Goal: Book appointment/travel/reservation

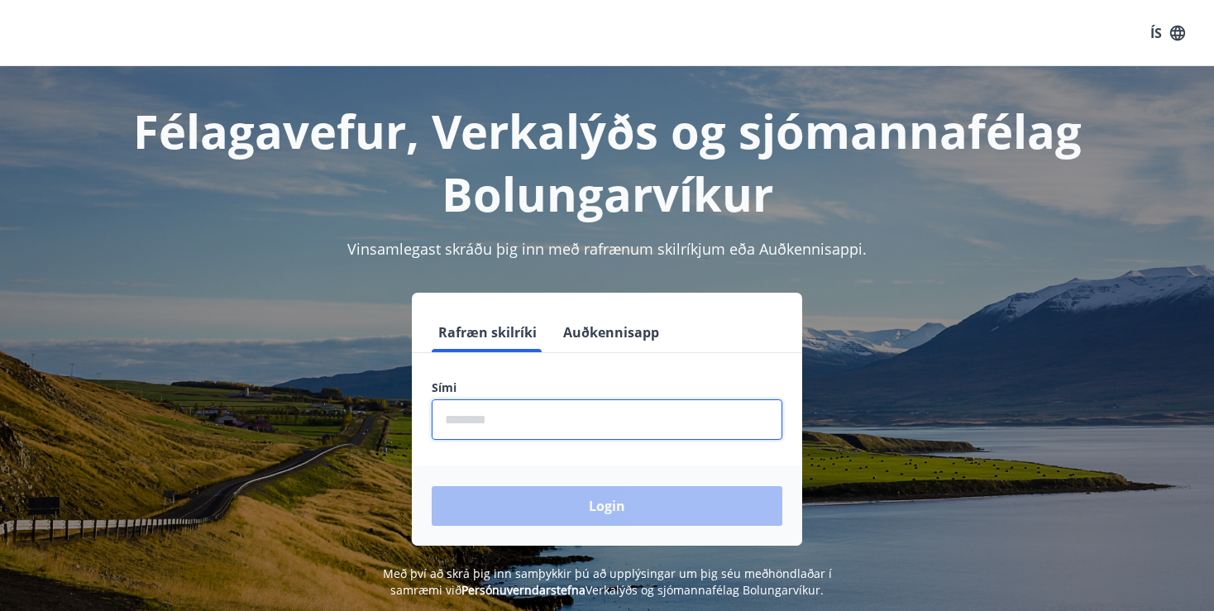
click at [519, 433] on input "phone" at bounding box center [607, 419] width 351 height 41
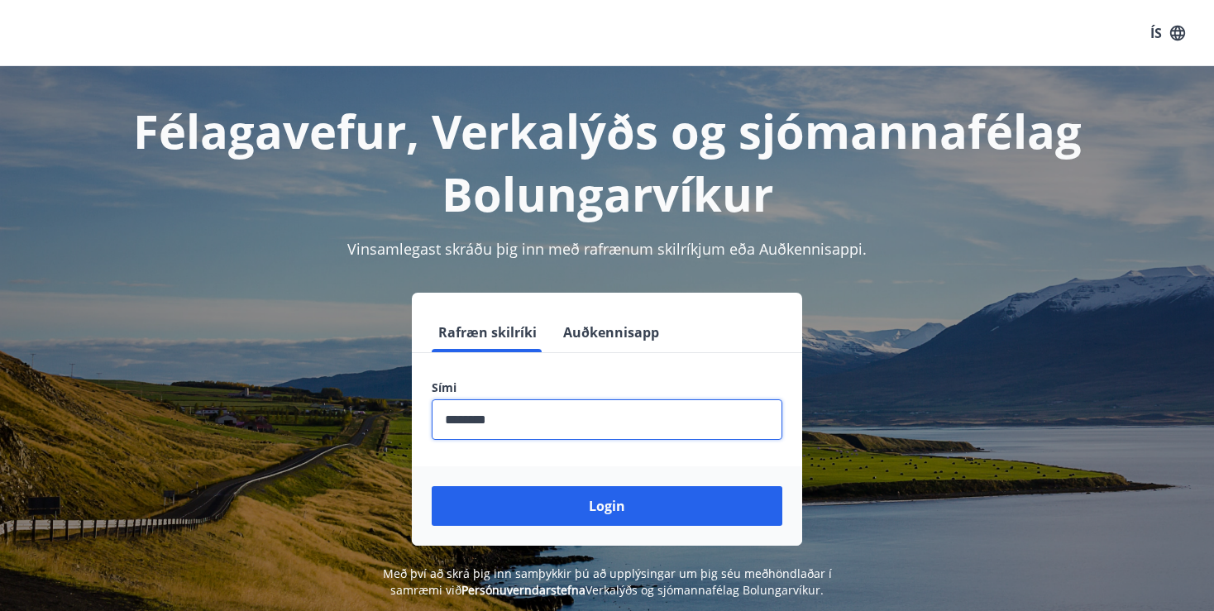
type input "********"
click at [432, 486] on button "Login" at bounding box center [607, 506] width 351 height 40
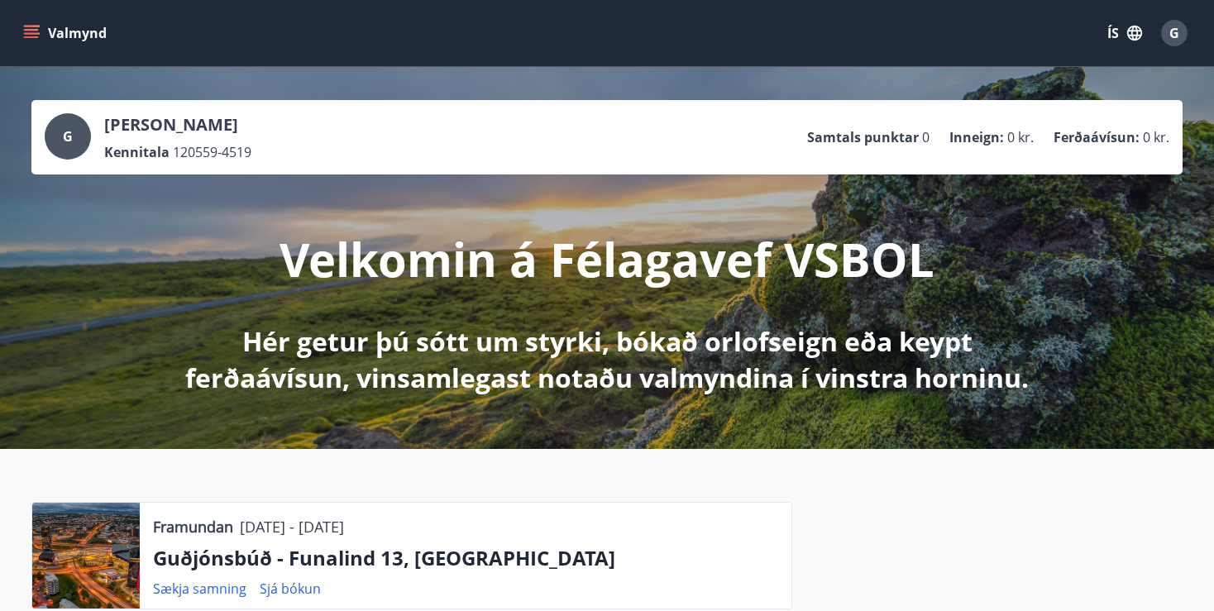
click at [32, 38] on icon "menu" at bounding box center [31, 37] width 15 height 2
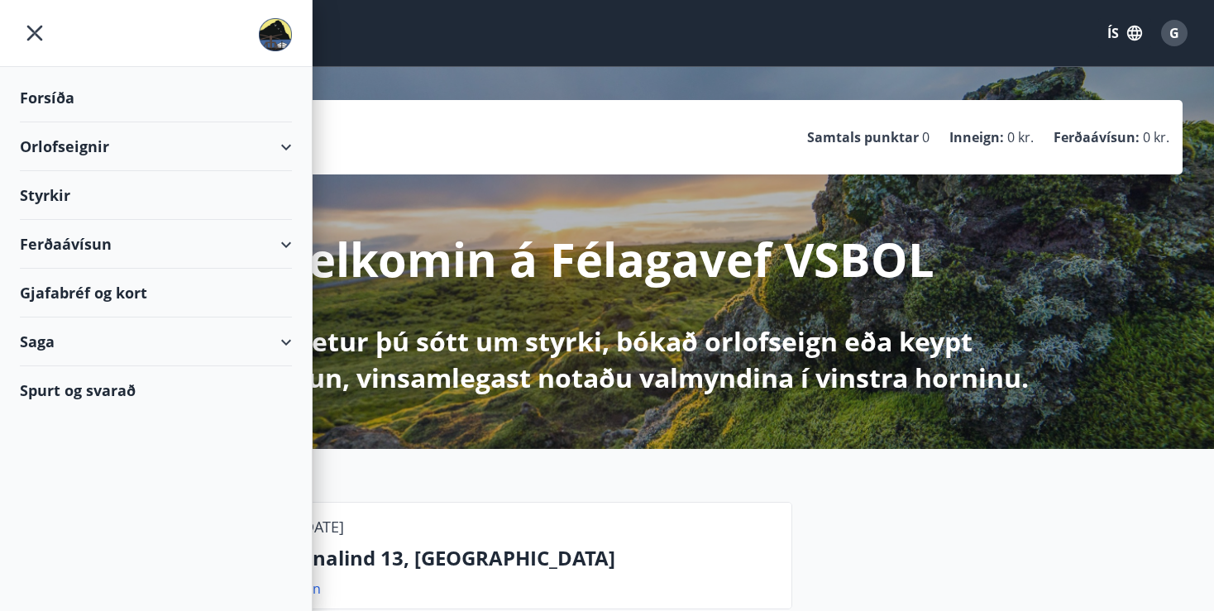
click at [289, 144] on div "Orlofseignir" at bounding box center [156, 146] width 272 height 49
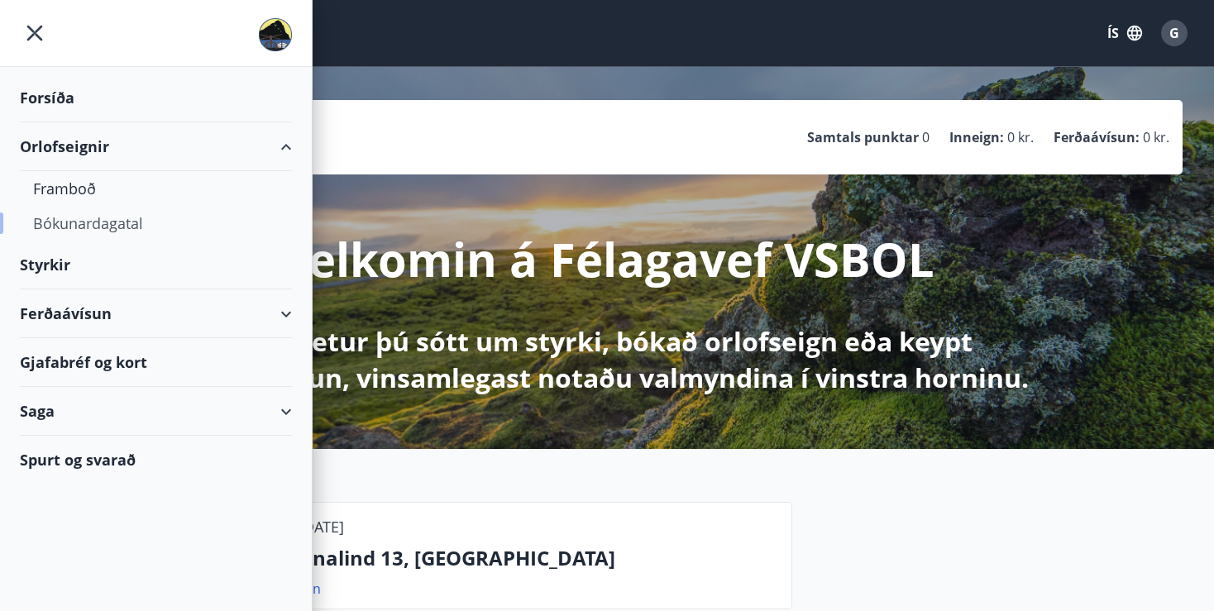
click at [145, 217] on div "Bókunardagatal" at bounding box center [156, 223] width 246 height 35
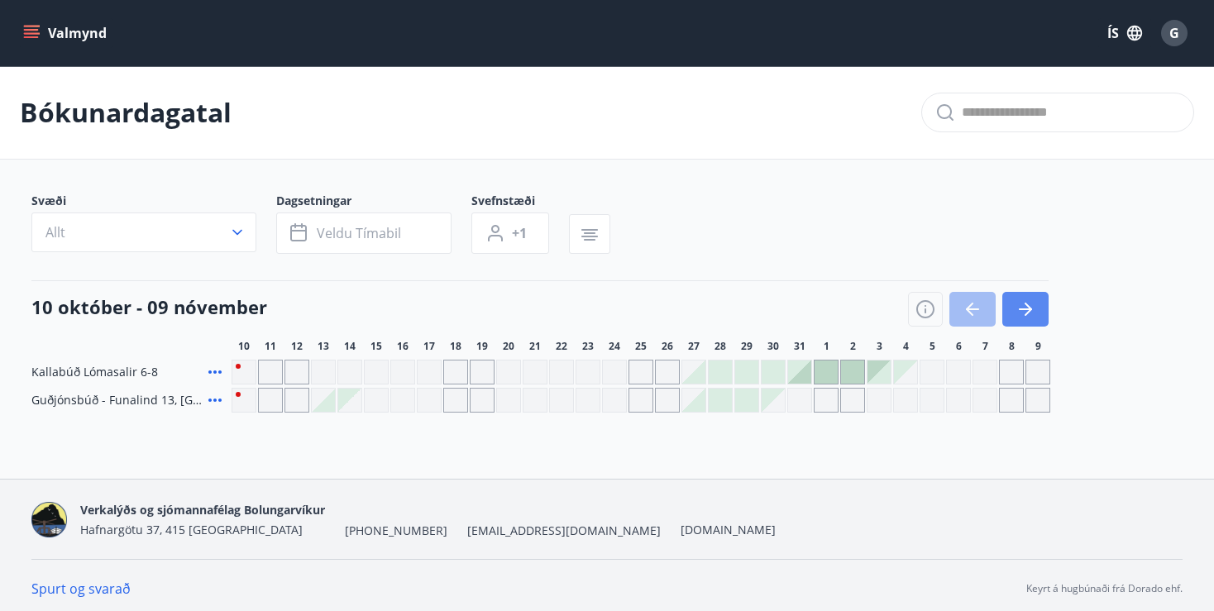
click at [1036, 309] on button "button" at bounding box center [1025, 309] width 46 height 35
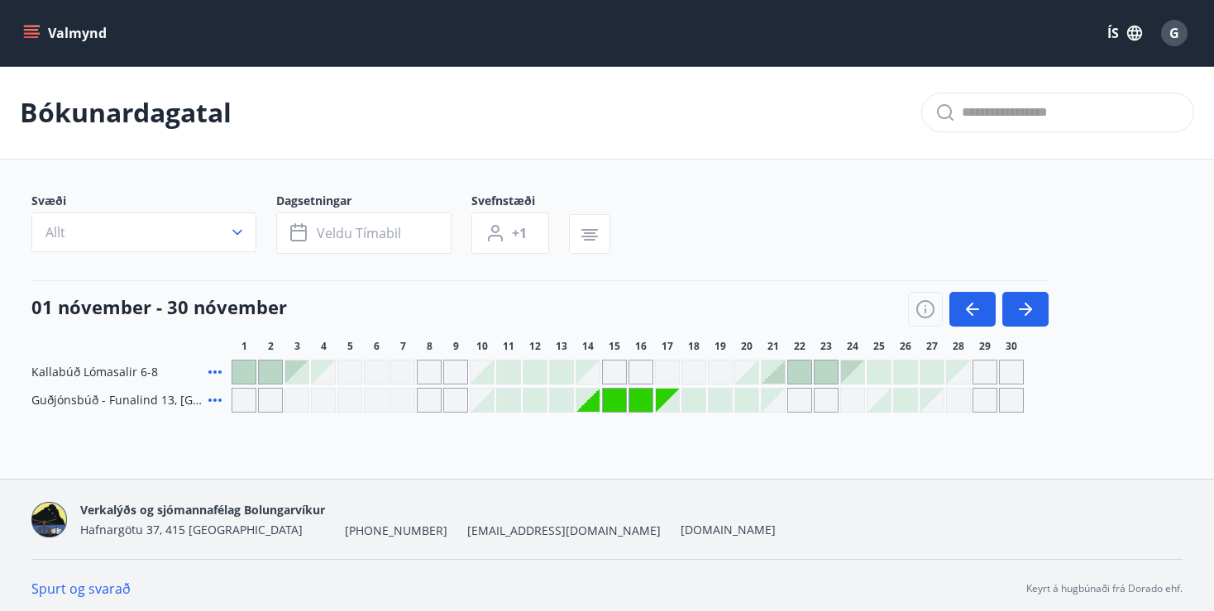
click at [531, 403] on div at bounding box center [535, 400] width 23 height 23
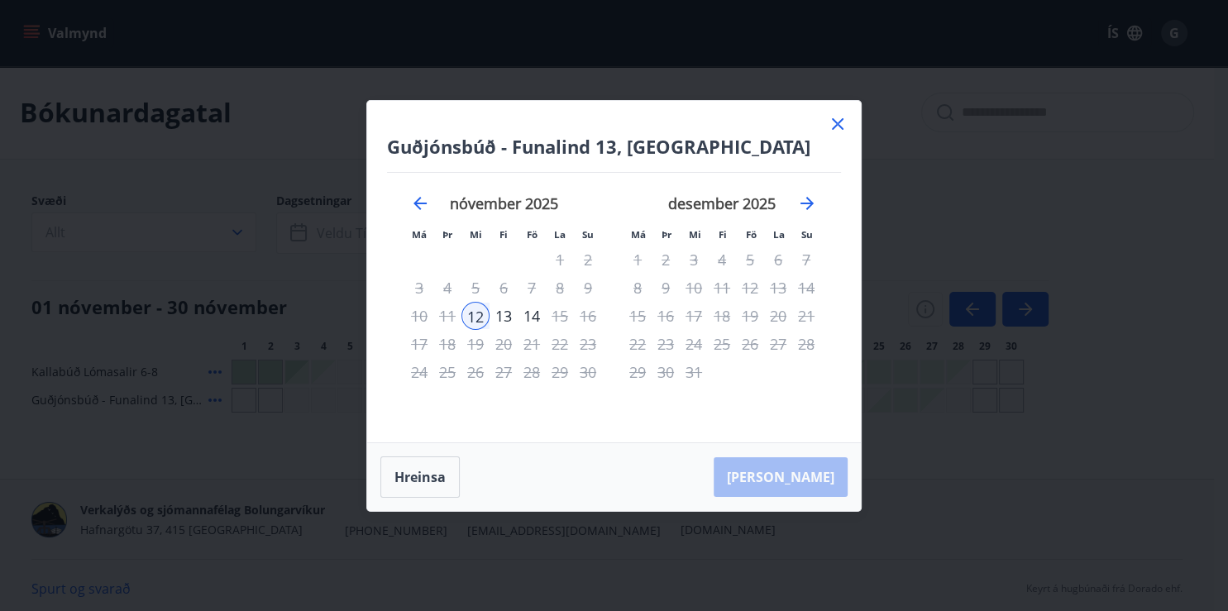
click at [839, 116] on icon at bounding box center [838, 124] width 20 height 20
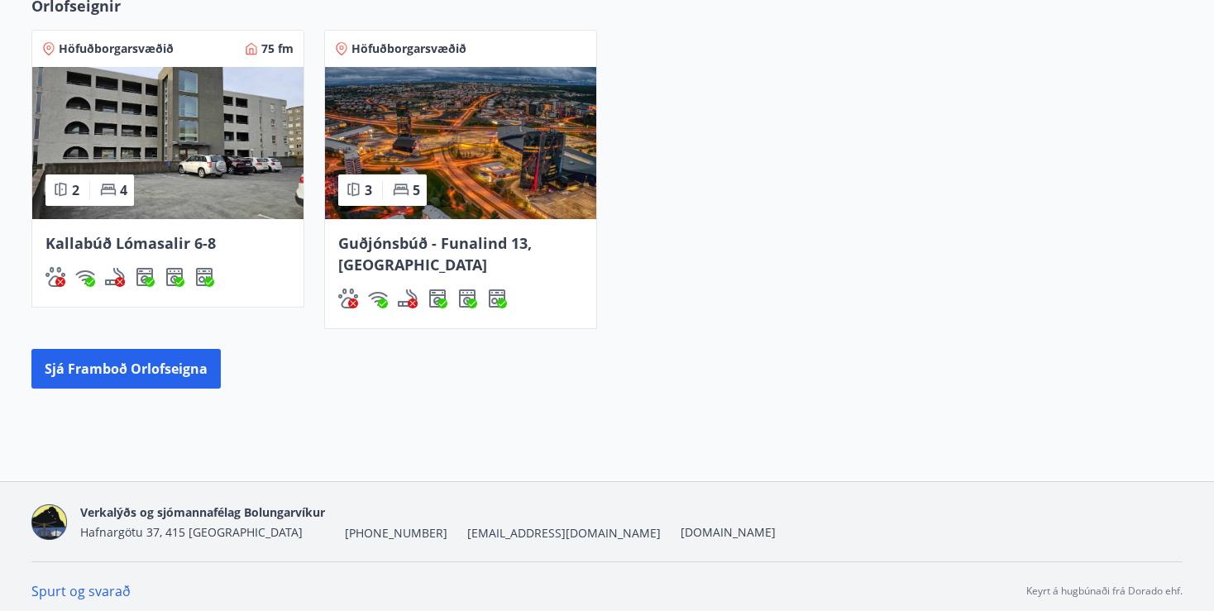
scroll to position [1250, 0]
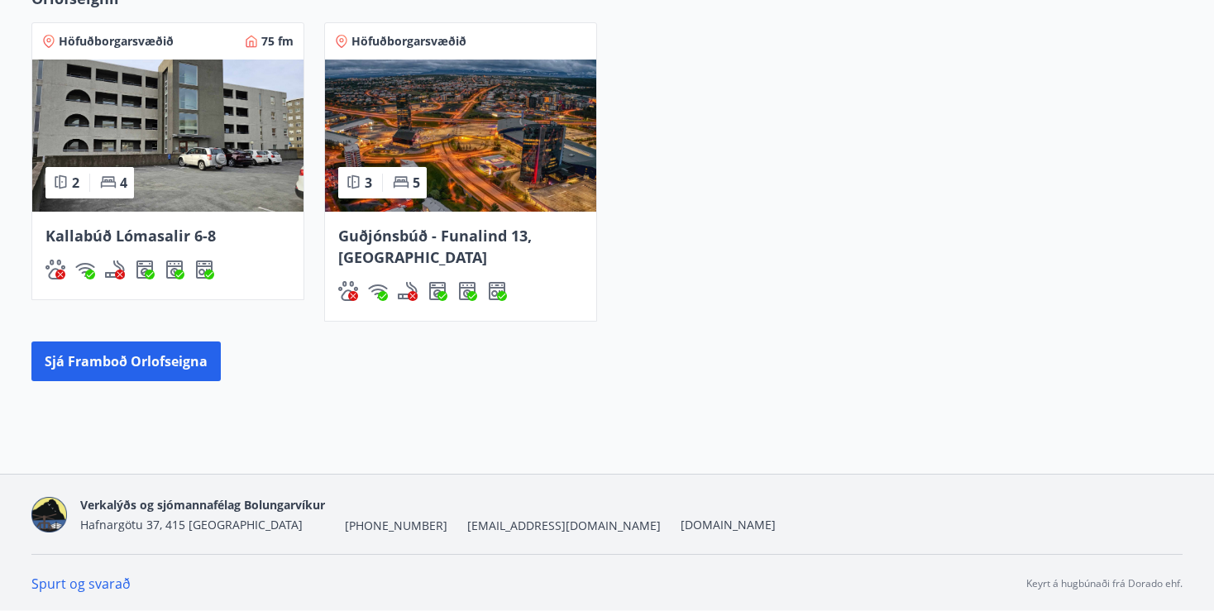
click at [180, 256] on div "Kallabúð Lómasalir 6-8" at bounding box center [167, 256] width 271 height 88
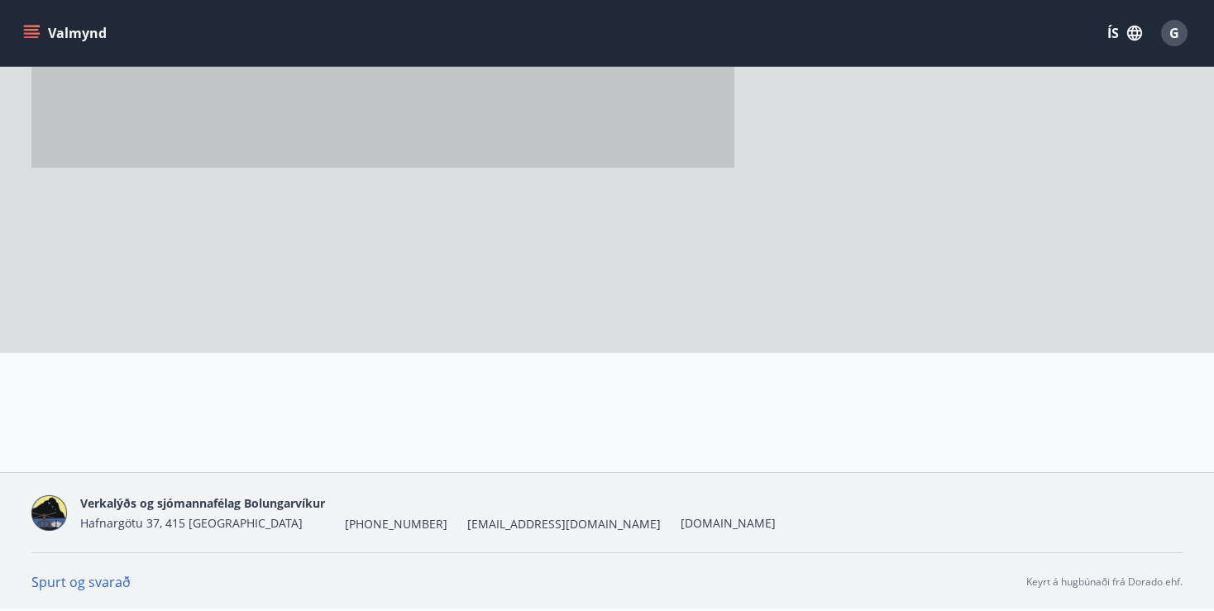
click at [180, 256] on div at bounding box center [415, 105] width 768 height 496
